Goal: Unclear

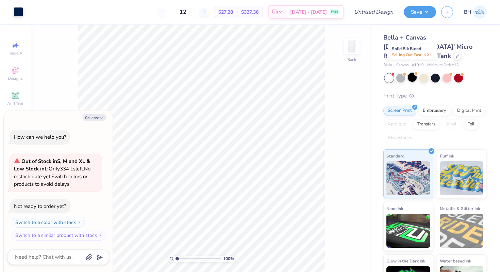
click at [413, 73] on div at bounding box center [412, 77] width 9 height 9
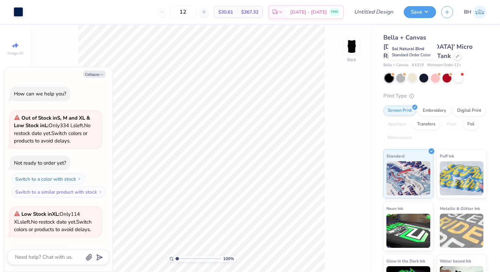
scroll to position [45, 0]
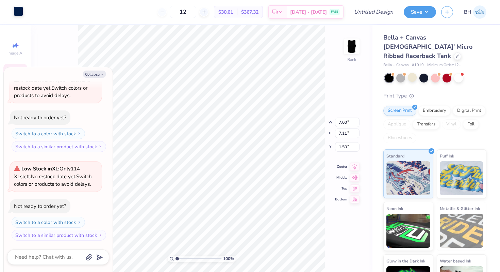
click at [17, 10] on div at bounding box center [19, 11] width 10 height 10
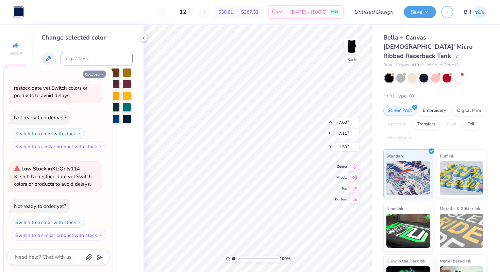
click at [98, 74] on button "Collapse" at bounding box center [94, 73] width 23 height 7
type textarea "x"
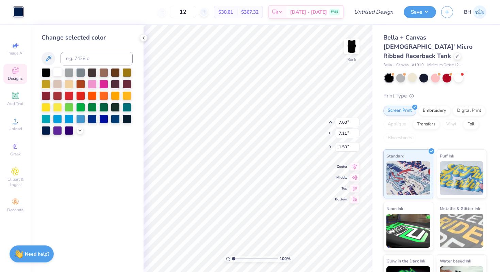
click at [59, 71] on div at bounding box center [57, 71] width 9 height 9
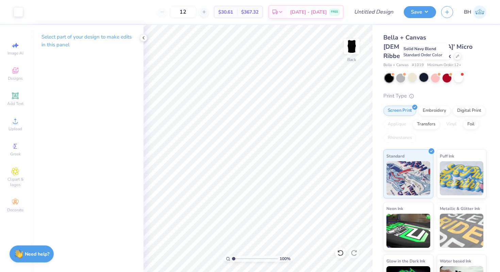
click at [424, 73] on div at bounding box center [424, 77] width 9 height 9
click at [436, 10] on div "Save" at bounding box center [420, 12] width 32 height 12
